Goal: Submit feedback/report problem

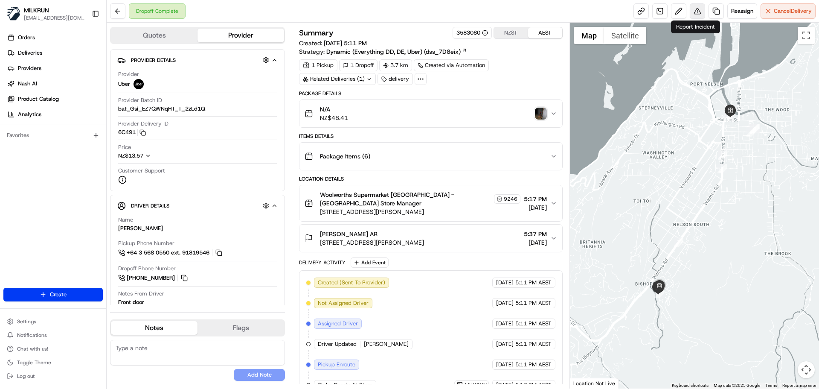
click at [698, 7] on button at bounding box center [697, 10] width 15 height 15
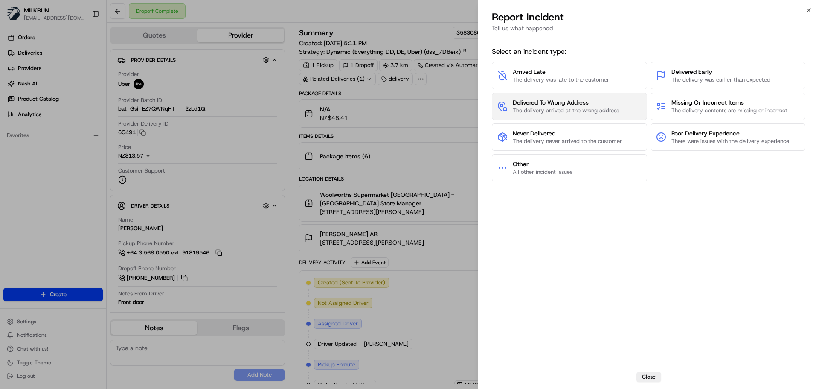
click at [582, 115] on button "Delivered To Wrong Address The delivery arrived at the wrong address" at bounding box center [569, 106] width 155 height 27
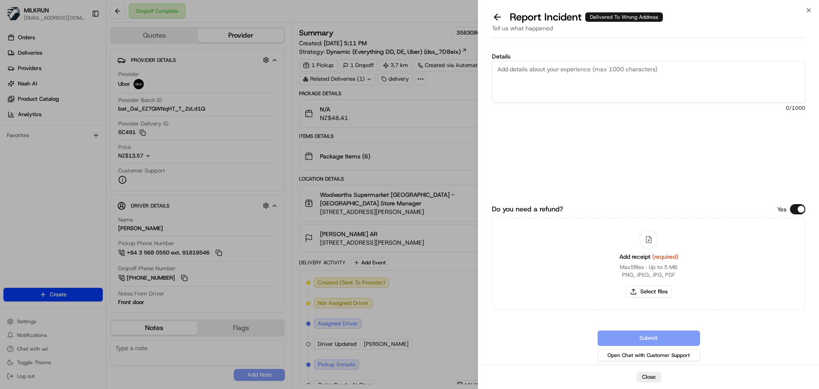
click at [553, 84] on textarea "Details" at bounding box center [649, 82] width 314 height 42
type textarea "Wrong address, [PERSON_NAME] doesn't match address"
click at [642, 290] on button "Select files" at bounding box center [648, 291] width 45 height 12
type input "C:\fakepath\Screenshot [DATE] 213747.png"
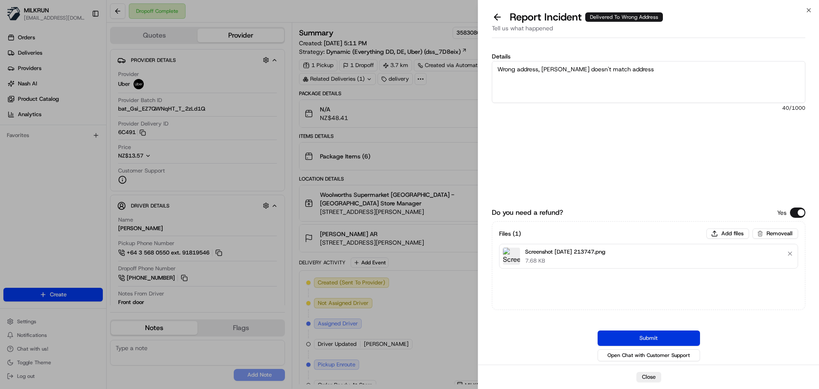
click at [673, 339] on button "Submit" at bounding box center [649, 337] width 102 height 15
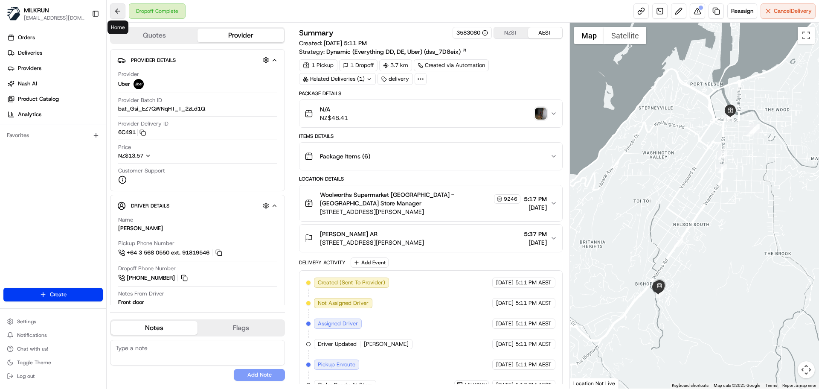
click at [116, 6] on button at bounding box center [117, 10] width 15 height 15
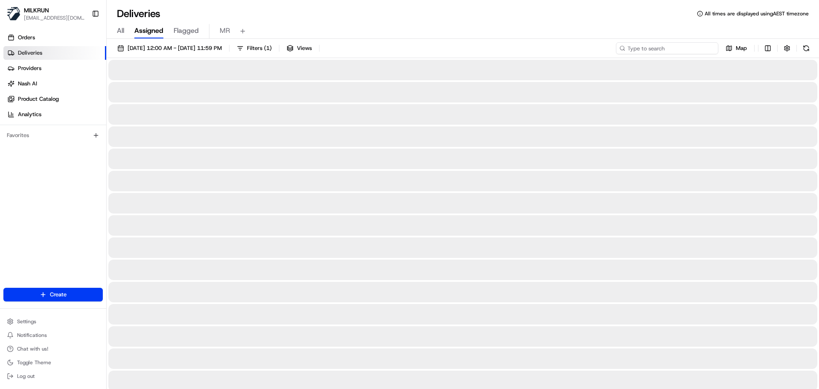
click at [696, 49] on input at bounding box center [667, 48] width 102 height 12
paste input "a27c6a92-4f14-473c-a0ad-db15e1d06f12"
type input "a27c6a92-4f14-473c-a0ad-db15e1d06f12"
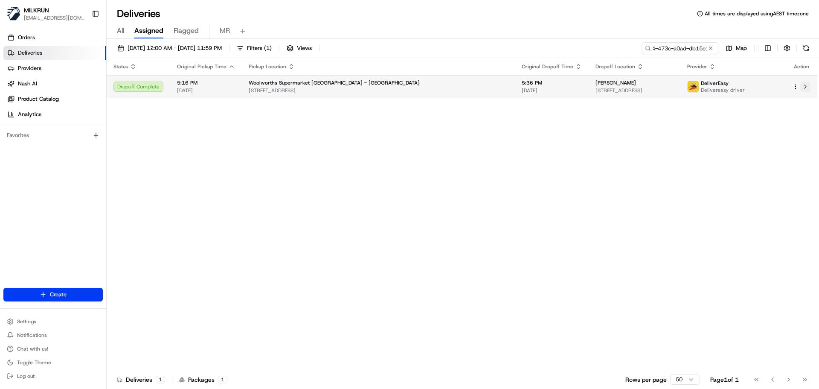
click at [807, 87] on button at bounding box center [805, 86] width 10 height 10
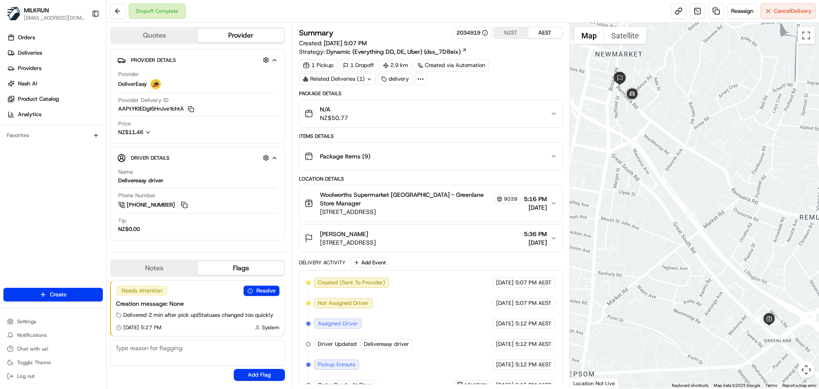
scroll to position [108, 0]
